Goal: Check status

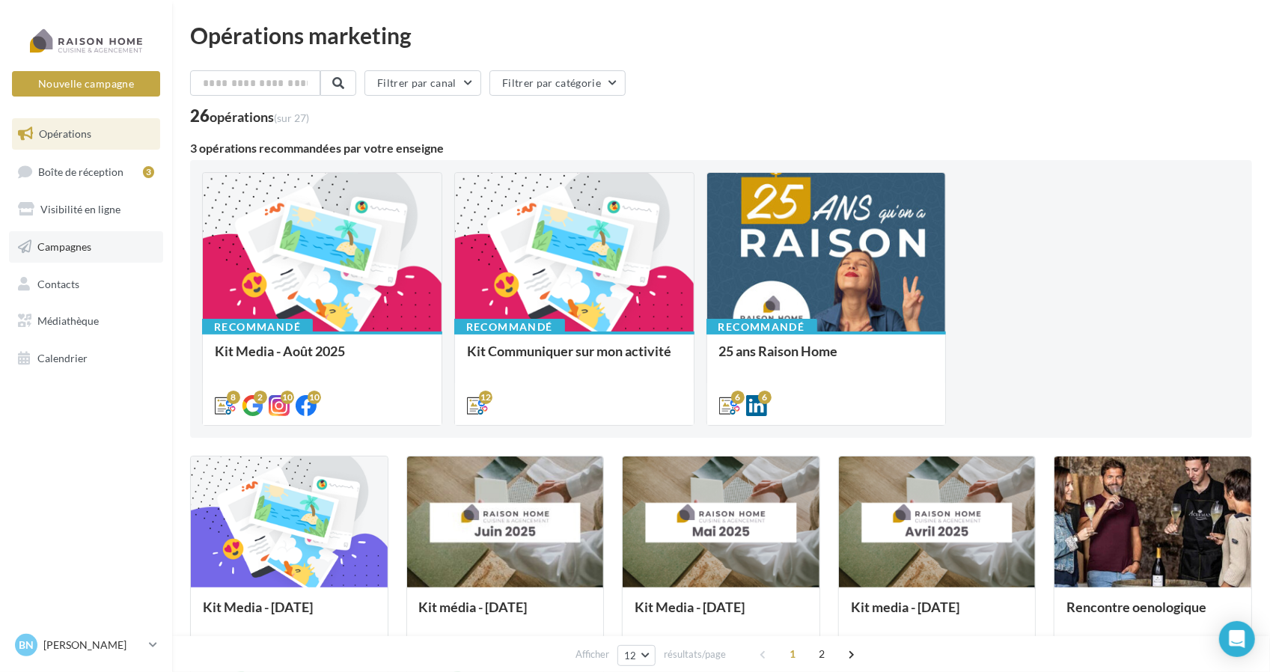
click at [69, 242] on span "Campagnes" at bounding box center [64, 246] width 54 height 13
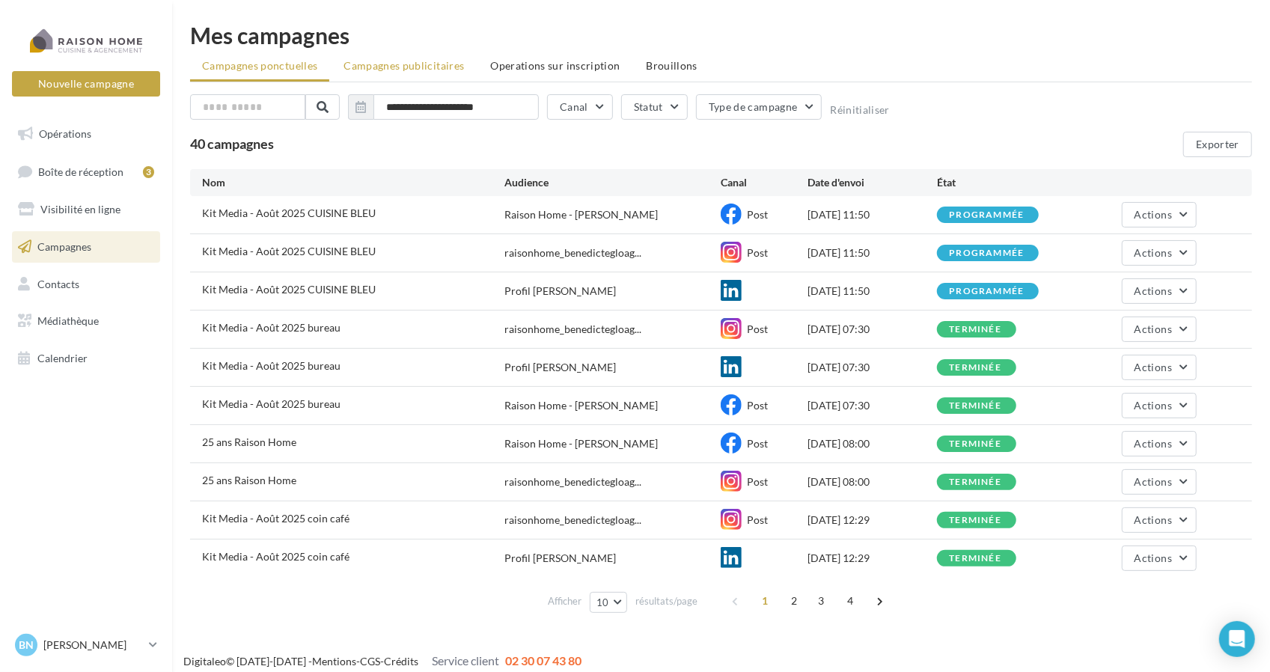
click at [392, 64] on span "Campagnes publicitaires" at bounding box center [403, 65] width 120 height 13
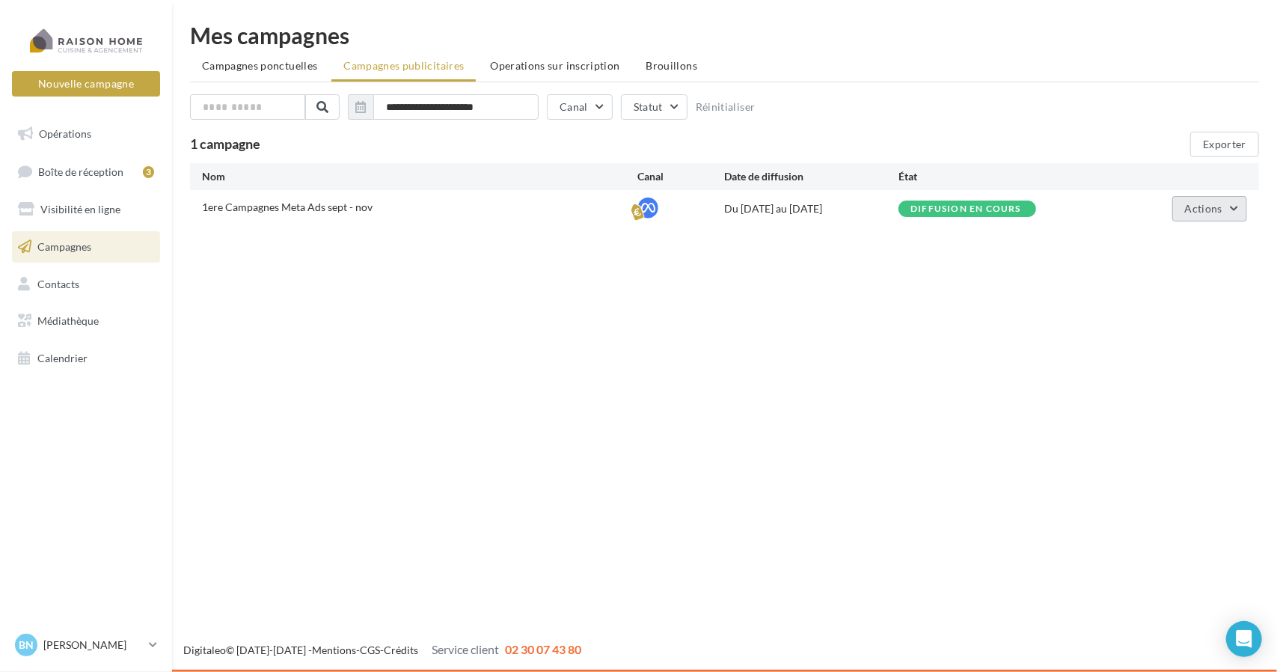
click at [1226, 204] on button "Actions" at bounding box center [1209, 208] width 75 height 25
click at [1179, 322] on button "Voir les prélèvements" at bounding box center [1173, 321] width 150 height 39
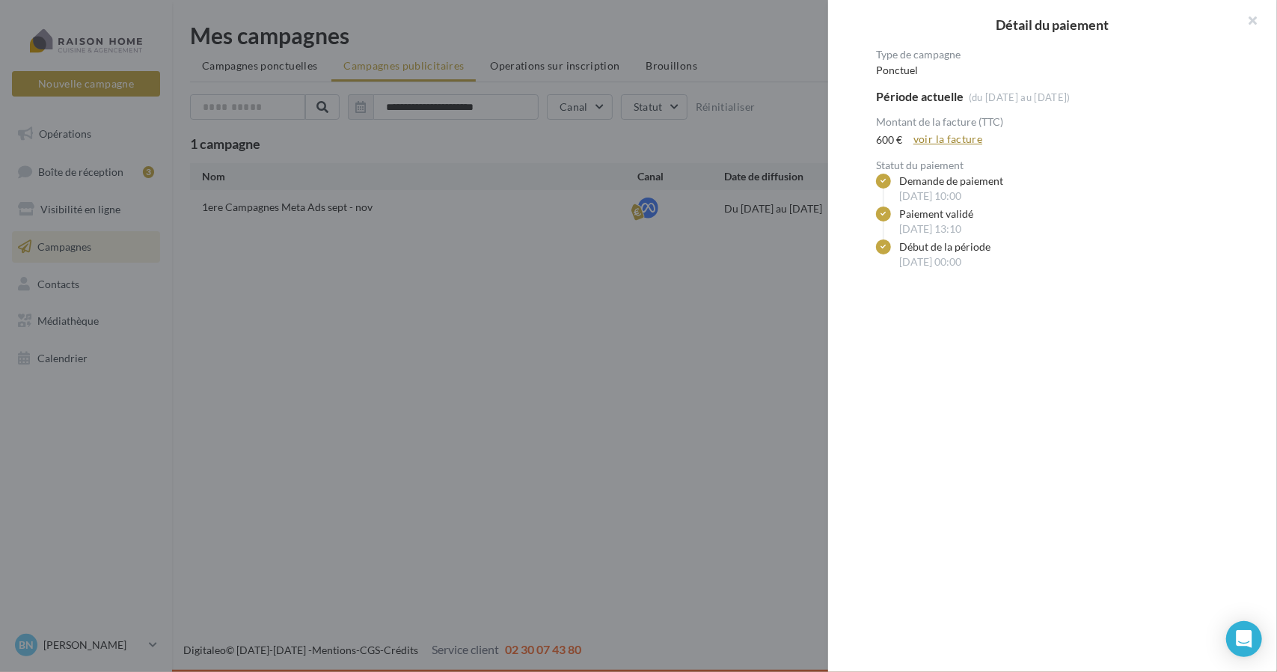
click at [943, 138] on link "voir la facture" at bounding box center [948, 139] width 81 height 18
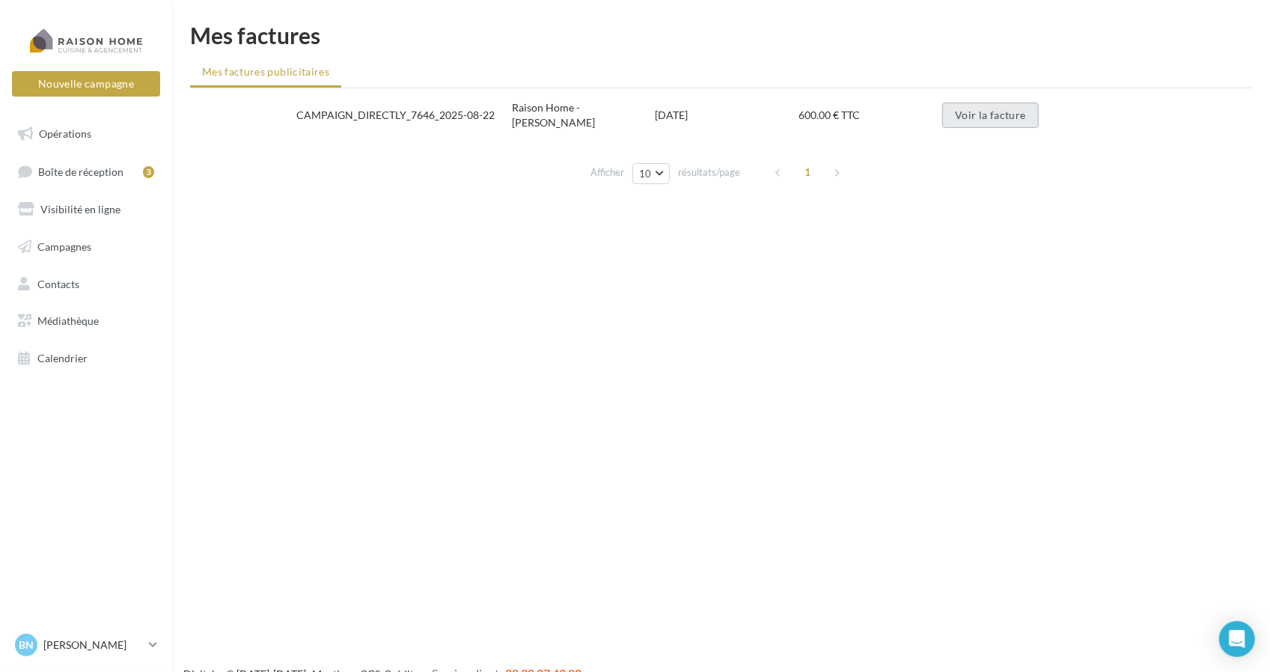
click at [967, 116] on button "Voir la facture" at bounding box center [990, 114] width 96 height 25
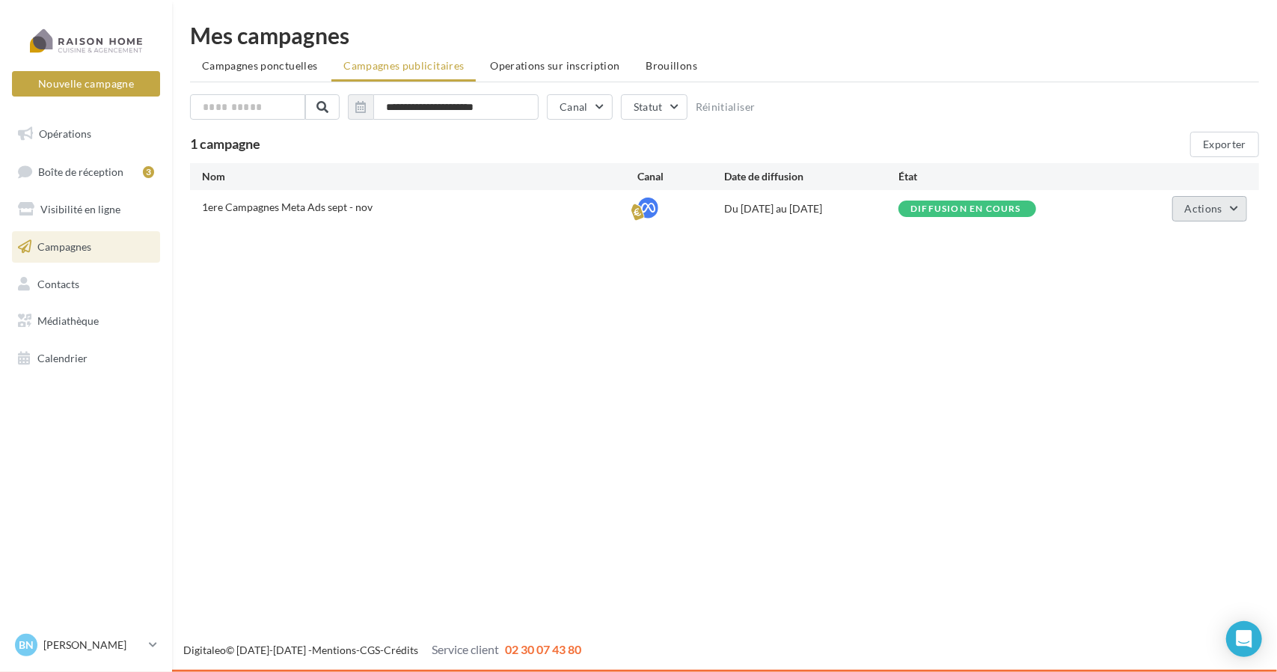
click at [1208, 210] on span "Actions" at bounding box center [1203, 208] width 37 height 13
click at [1166, 281] on button "Voir les résultats" at bounding box center [1173, 282] width 150 height 39
